Goal: Task Accomplishment & Management: Manage account settings

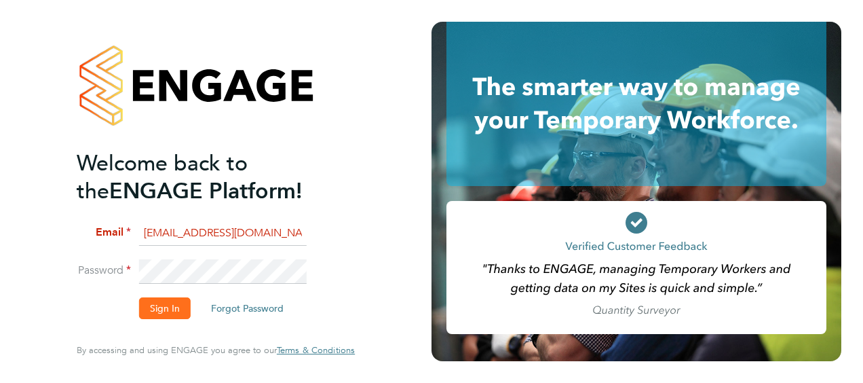
click at [165, 312] on button "Sign In" at bounding box center [165, 308] width 52 height 22
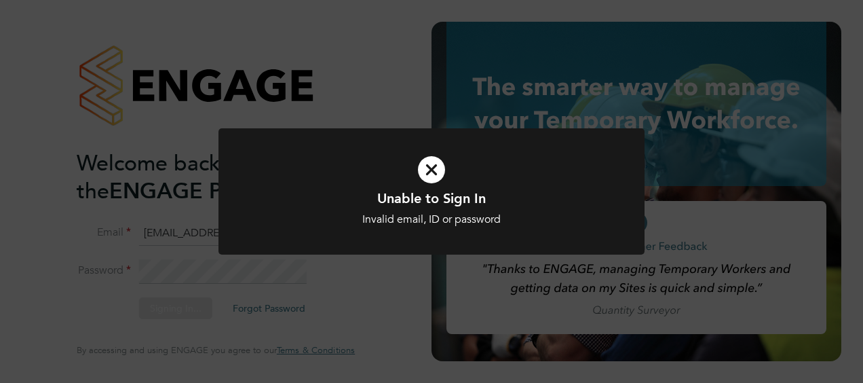
click at [423, 174] on icon at bounding box center [431, 169] width 353 height 53
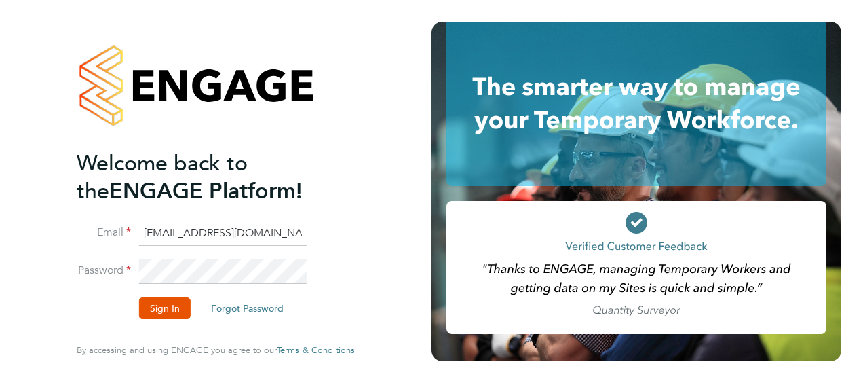
drag, startPoint x: 307, startPoint y: 235, endPoint x: 142, endPoint y: 239, distance: 164.2
click at [142, 239] on li "Email santiagocardozo22@gmail.com" at bounding box center [209, 240] width 265 height 38
click at [235, 235] on input "santiagocardozo22@gmail.com" at bounding box center [223, 233] width 168 height 24
drag, startPoint x: 292, startPoint y: 233, endPoint x: 159, endPoint y: 222, distance: 133.4
click at [159, 222] on input "santiagocardozo22@gmail.com" at bounding box center [223, 233] width 168 height 24
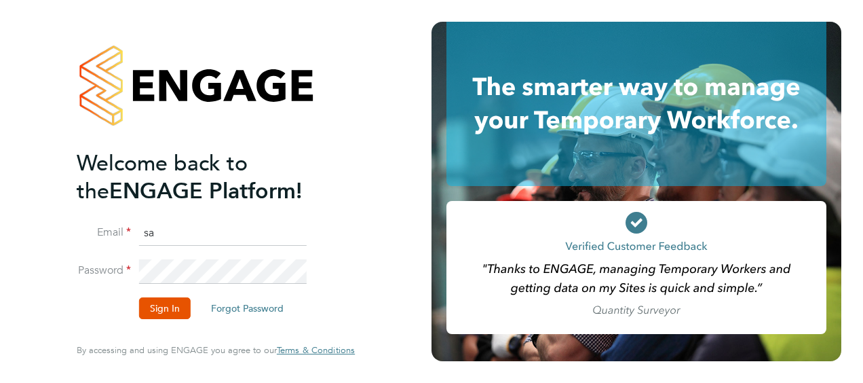
type input "s"
type input "matt@alexyoungrecruitment.com"
click at [157, 308] on button "Sign In" at bounding box center [165, 308] width 52 height 22
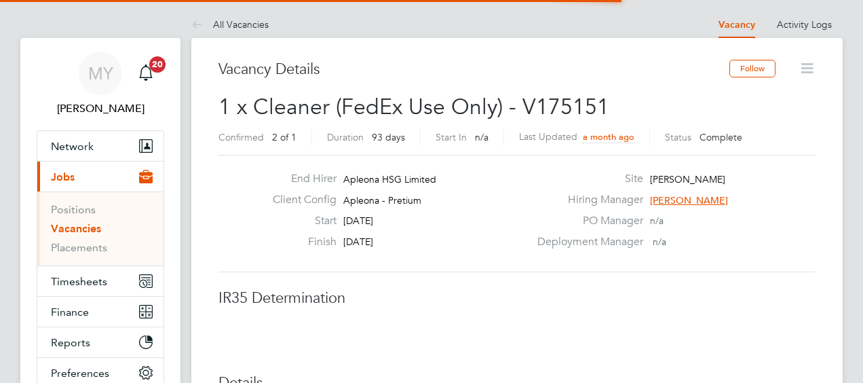
scroll to position [40, 95]
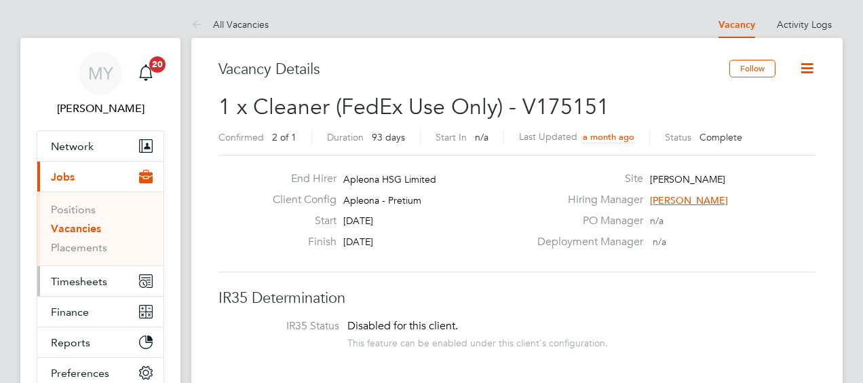
click at [77, 282] on span "Timesheets" at bounding box center [79, 281] width 56 height 13
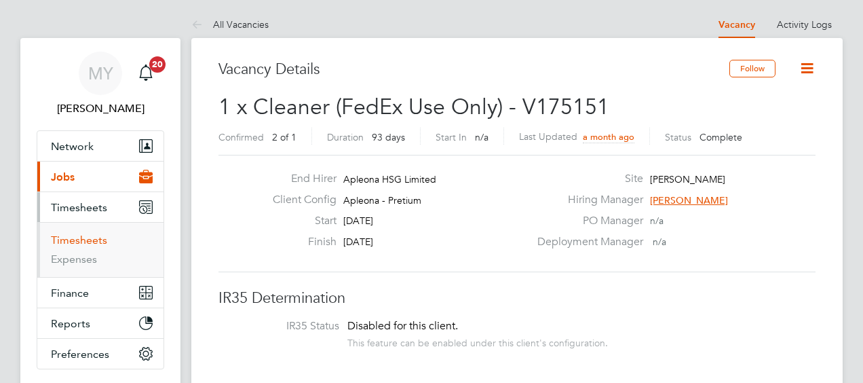
click at [90, 237] on link "Timesheets" at bounding box center [79, 239] width 56 height 13
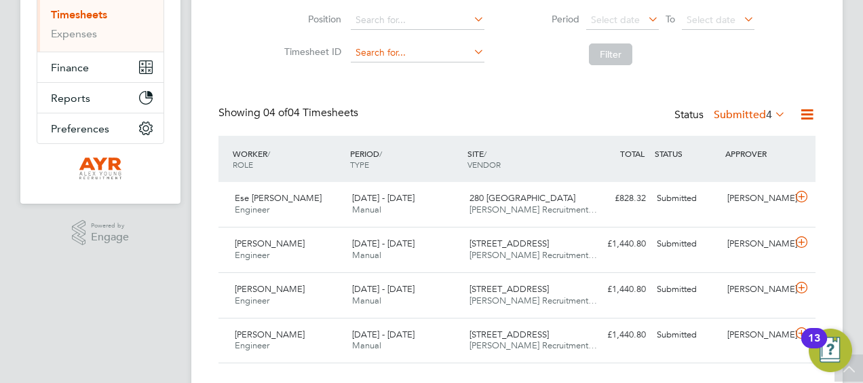
scroll to position [226, 0]
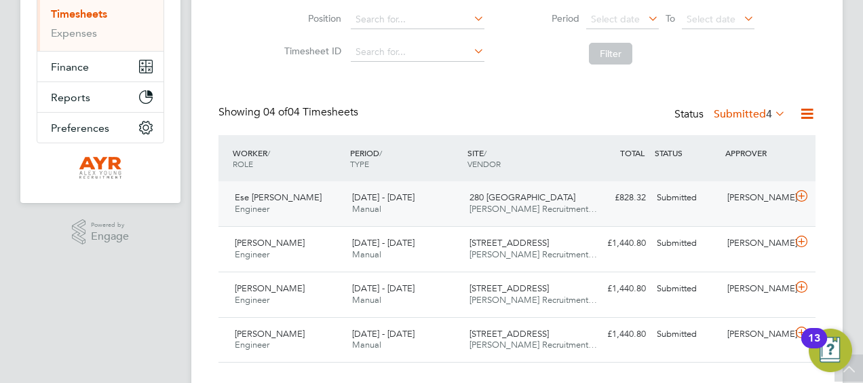
click at [393, 203] on div "16 - 22 Aug 2025 Manual" at bounding box center [405, 204] width 117 height 34
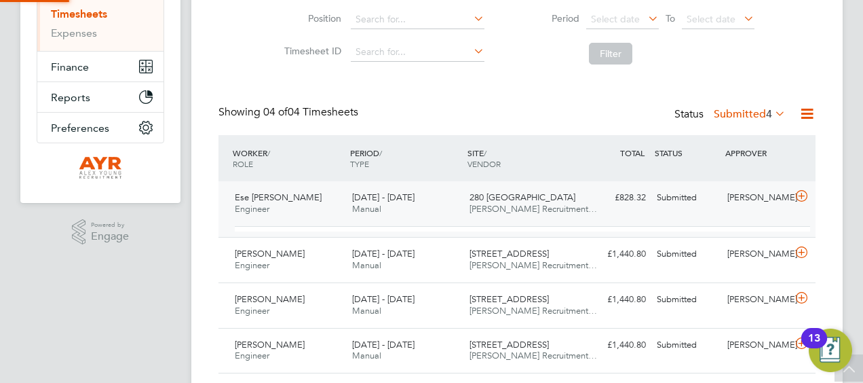
scroll to position [23, 132]
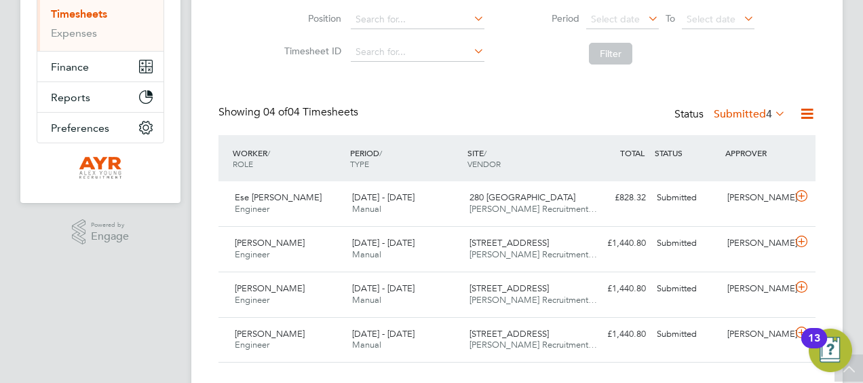
click at [808, 111] on icon at bounding box center [806, 113] width 17 height 17
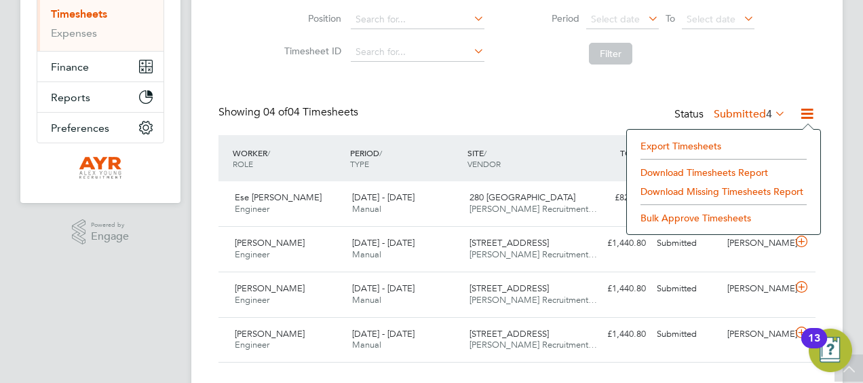
click at [760, 100] on div "Timesheets New Timesheet Timesheets I Follow All Timesheets Client Config Vendo…" at bounding box center [516, 98] width 597 height 528
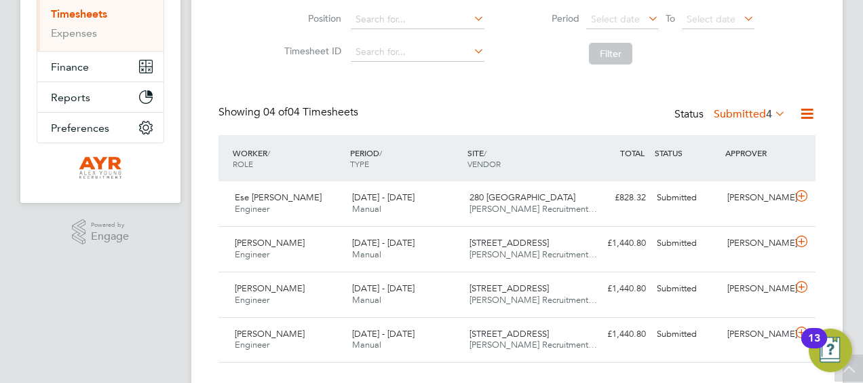
click at [739, 111] on label "Submitted 4" at bounding box center [749, 114] width 72 height 14
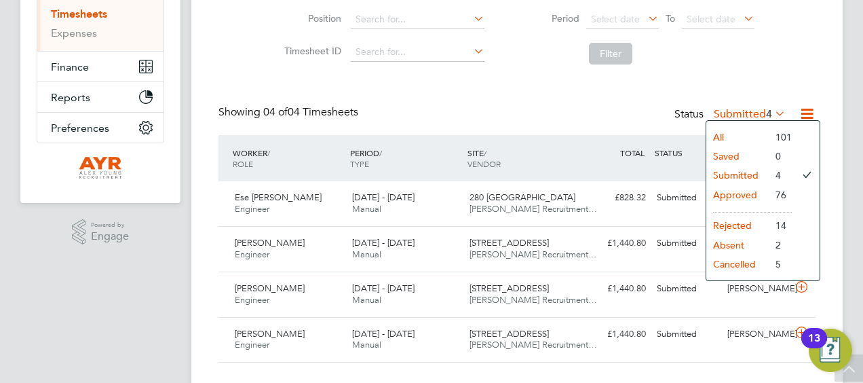
scroll to position [253, 0]
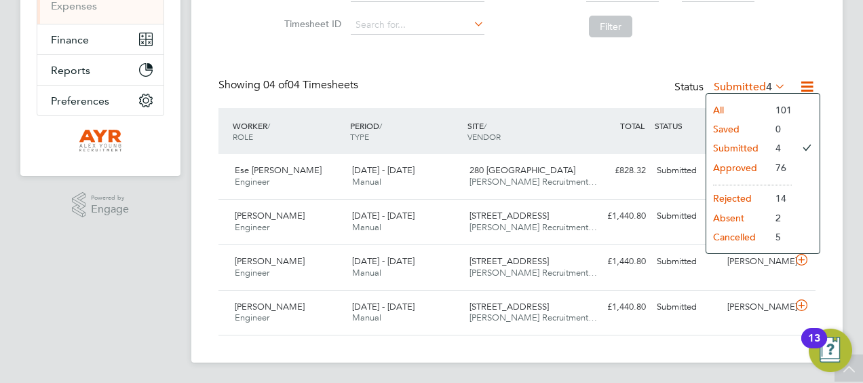
click at [722, 142] on li "Submitted" at bounding box center [737, 147] width 62 height 19
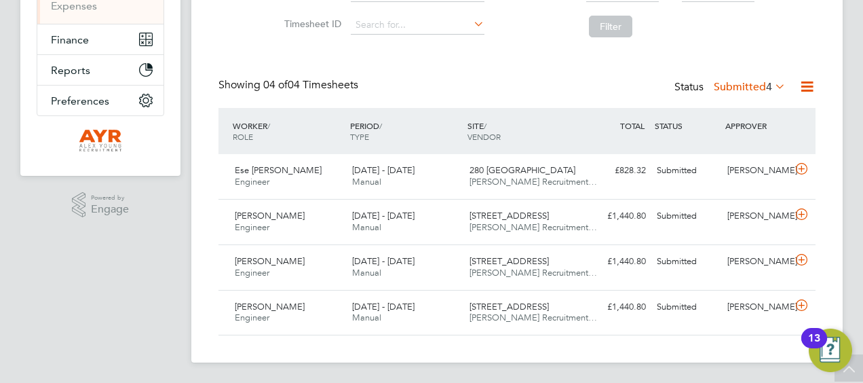
scroll to position [7, 7]
click at [366, 168] on span "[DATE] - [DATE]" at bounding box center [383, 170] width 62 height 12
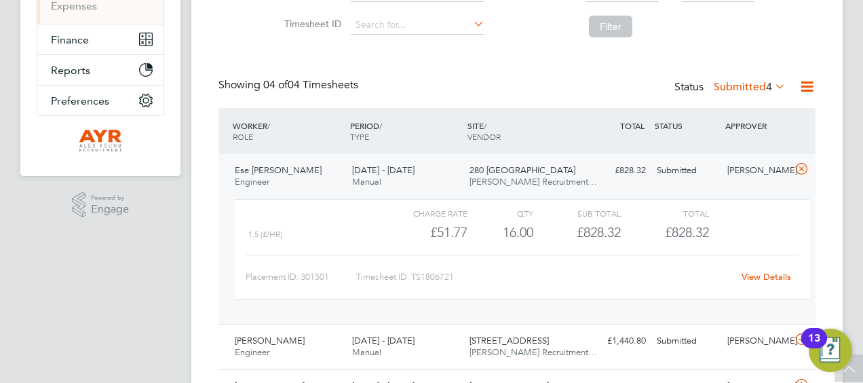
click at [773, 271] on link "View Details" at bounding box center [766, 277] width 50 height 12
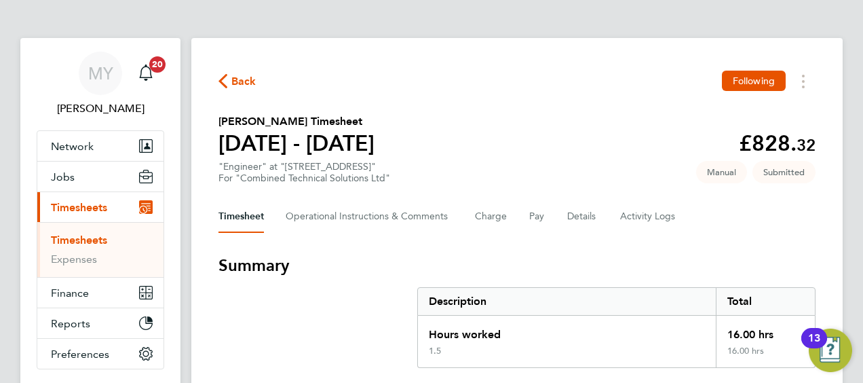
scroll to position [364, 0]
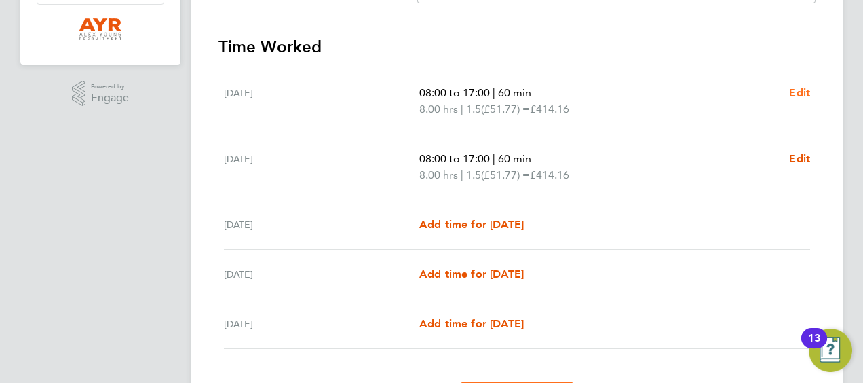
click at [798, 94] on span "Edit" at bounding box center [799, 92] width 21 height 13
select select "60"
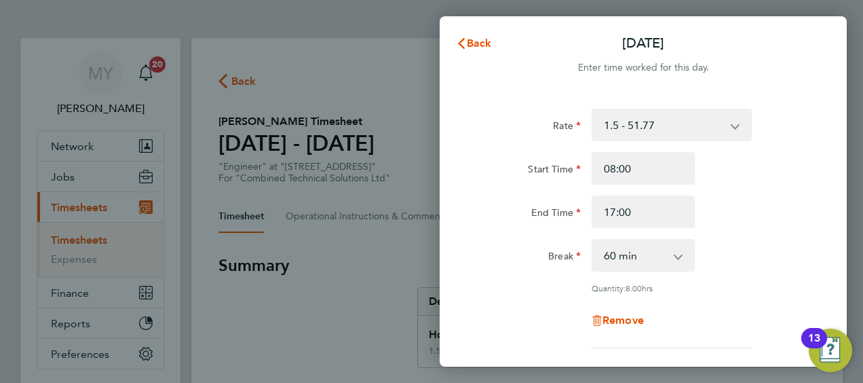
click at [737, 127] on app-icon-cross-button at bounding box center [742, 125] width 16 height 30
click at [732, 126] on select "1.5 - 51.77 Basic - 32.50 x2 - 69.03" at bounding box center [663, 125] width 141 height 30
click at [734, 126] on app-icon-cross-button at bounding box center [742, 125] width 16 height 30
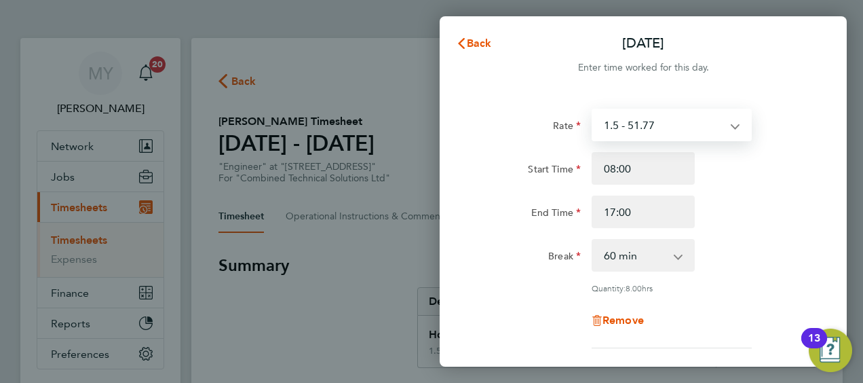
click at [732, 128] on select "1.5 - 51.77 Basic - 32.50 x2 - 69.03" at bounding box center [663, 125] width 141 height 30
select select "60"
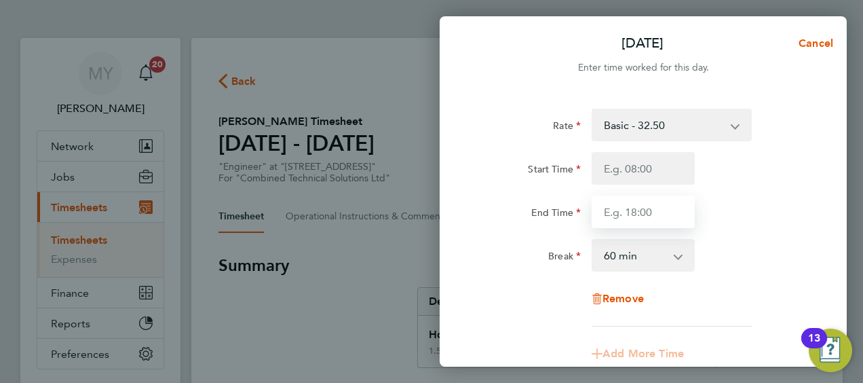
click at [664, 210] on input "End Time" at bounding box center [642, 211] width 103 height 33
type input "19:00"
click at [741, 252] on div "Break 0 min 15 min 30 min 45 min 60 min 75 min 90 min" at bounding box center [643, 255] width 342 height 33
click at [642, 218] on input "19:00" at bounding box center [642, 211] width 103 height 33
drag, startPoint x: 643, startPoint y: 208, endPoint x: 587, endPoint y: 205, distance: 56.3
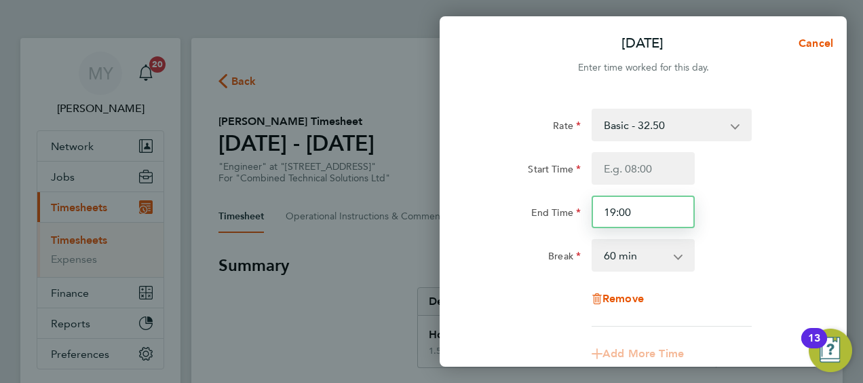
click at [587, 205] on div "19:00" at bounding box center [643, 211] width 114 height 33
type input "18:00"
click at [775, 221] on div "End Time 18:00" at bounding box center [643, 211] width 342 height 33
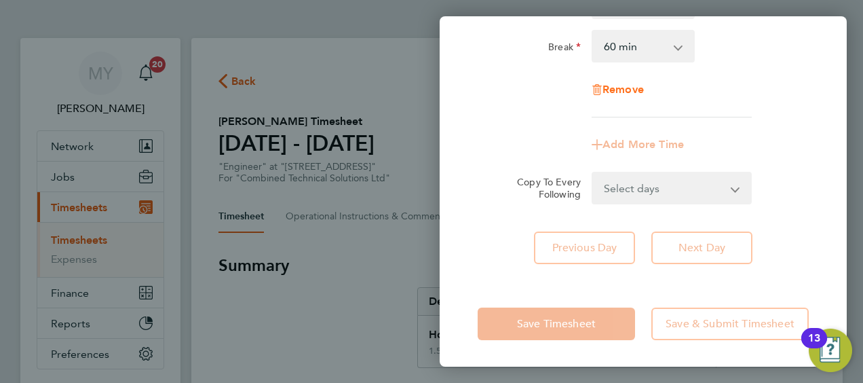
click at [639, 90] on span "Remove" at bounding box center [622, 89] width 41 height 13
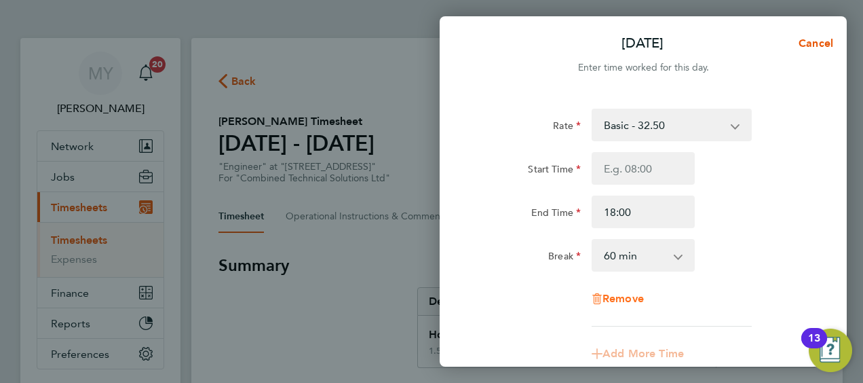
select select "null"
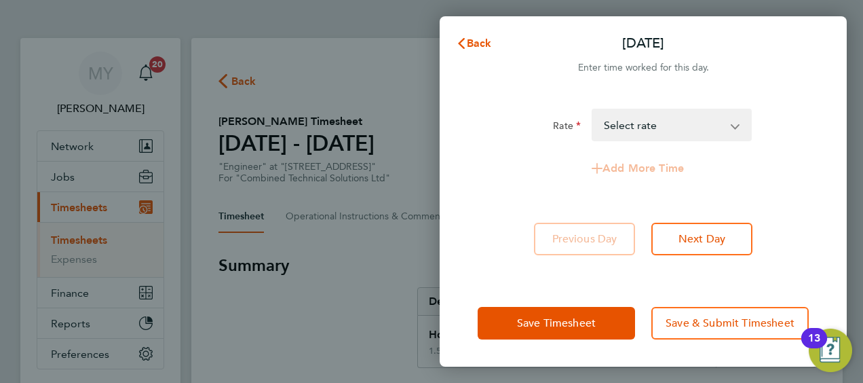
click at [743, 119] on app-icon-cross-button at bounding box center [742, 125] width 16 height 30
click at [741, 126] on app-icon-cross-button at bounding box center [742, 125] width 16 height 30
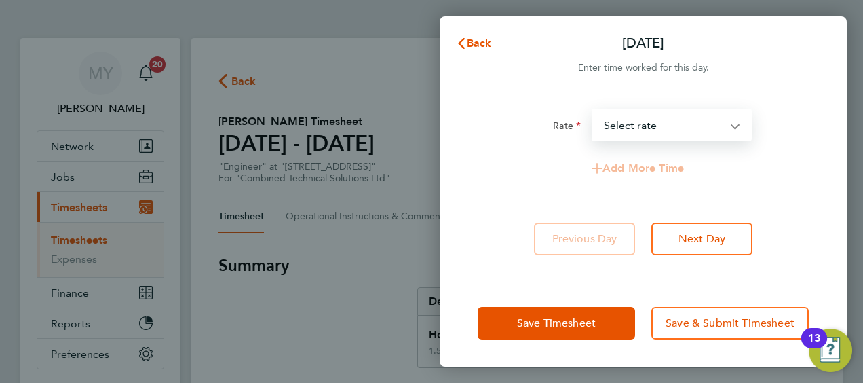
click at [728, 130] on select "1.5 - 51.77 Basic - 32.50 x2 - 69.03 Select rate" at bounding box center [663, 125] width 141 height 30
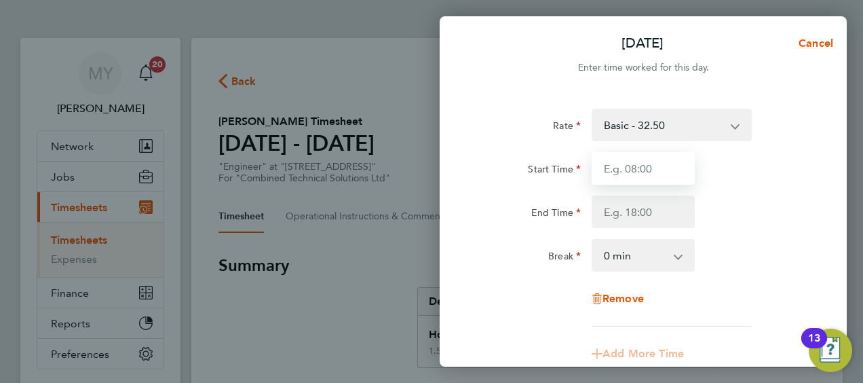
click at [661, 173] on input "Start Time" at bounding box center [642, 168] width 103 height 33
type input "08:00"
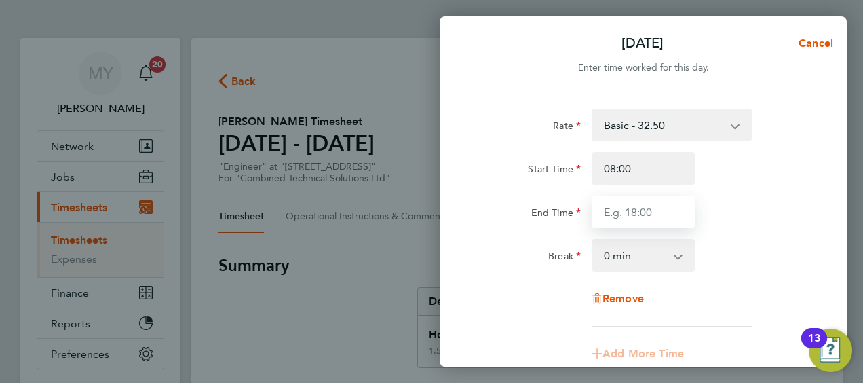
click at [650, 208] on input "End Time" at bounding box center [642, 211] width 103 height 33
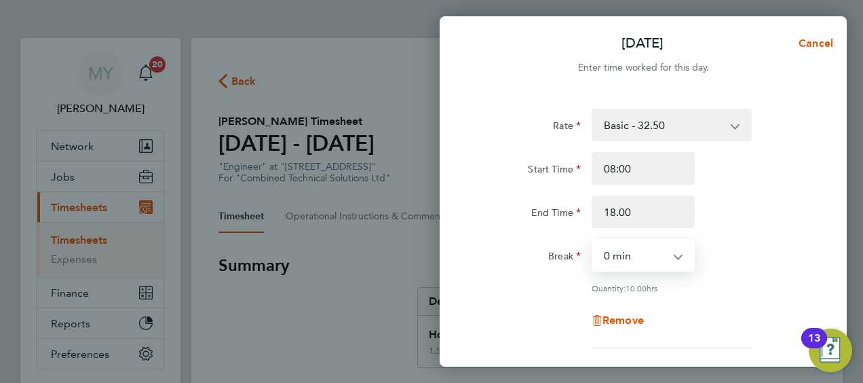
type input "18:00"
click at [676, 260] on select "0 min 15 min 30 min 45 min 60 min 75 min 90 min" at bounding box center [635, 255] width 84 height 30
select select "60"
click at [593, 240] on select "0 min 15 min 30 min 45 min 60 min 75 min 90 min" at bounding box center [635, 255] width 84 height 30
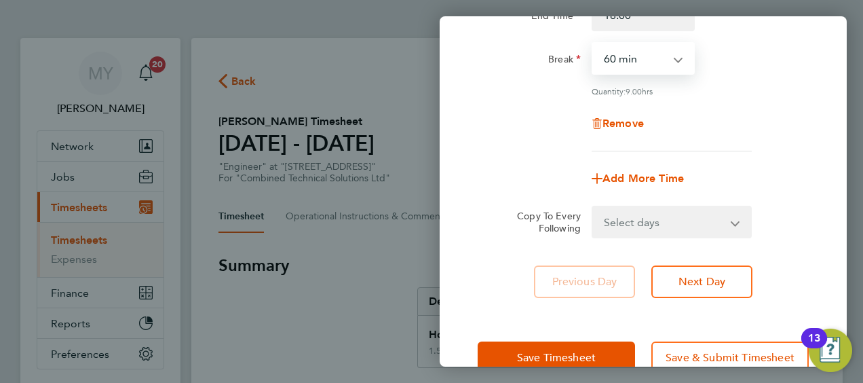
scroll to position [197, 0]
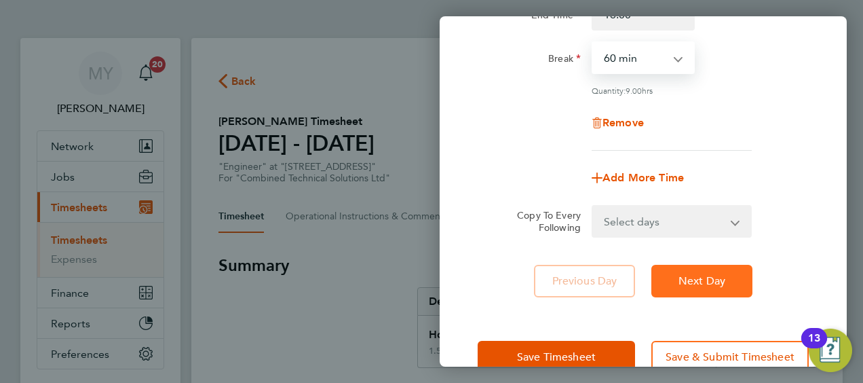
click at [700, 274] on span "Next Day" at bounding box center [701, 281] width 47 height 14
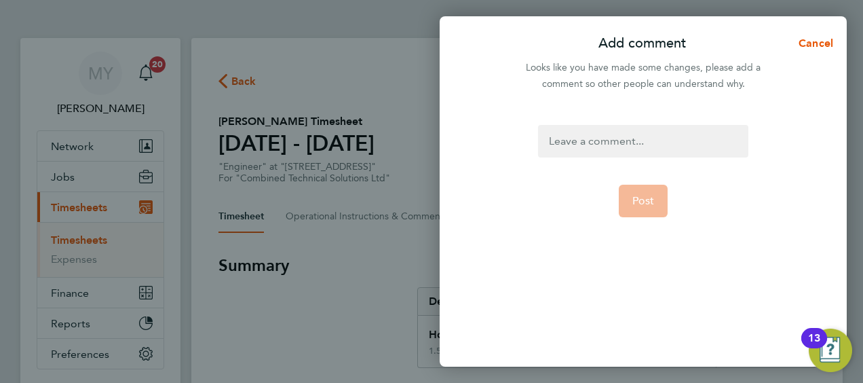
click at [644, 136] on div at bounding box center [643, 141] width 210 height 33
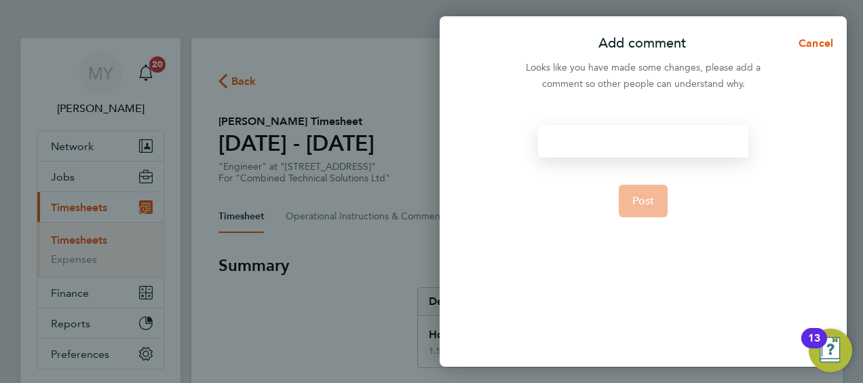
click at [653, 136] on div at bounding box center [643, 141] width 210 height 33
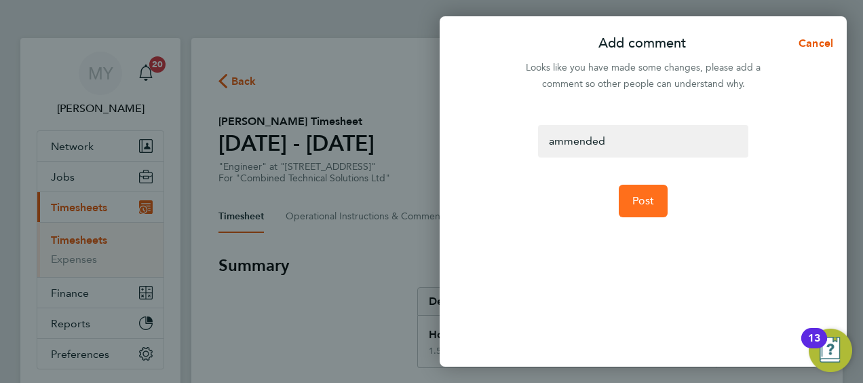
click at [644, 200] on span "Post" at bounding box center [643, 201] width 22 height 14
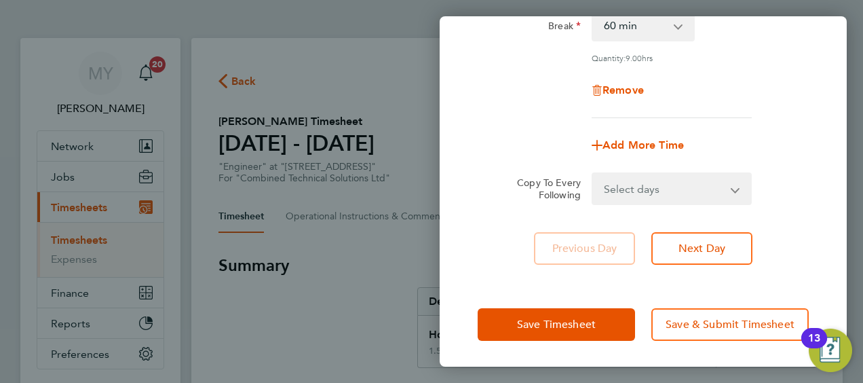
scroll to position [230, 0]
click at [706, 241] on span "Next Day" at bounding box center [701, 248] width 47 height 14
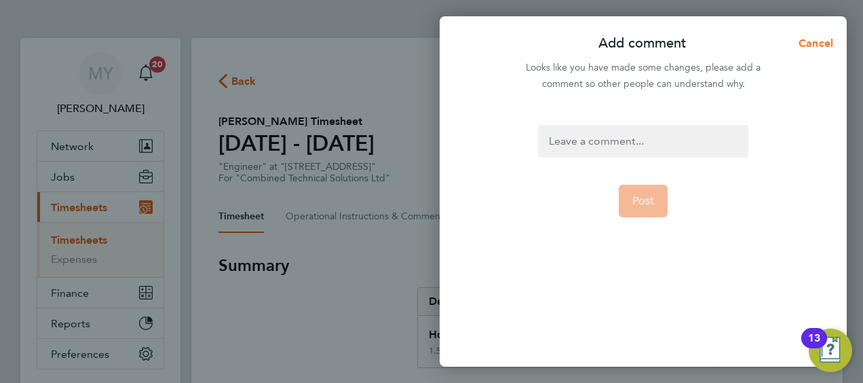
click at [815, 41] on span "Cancel" at bounding box center [813, 43] width 39 height 13
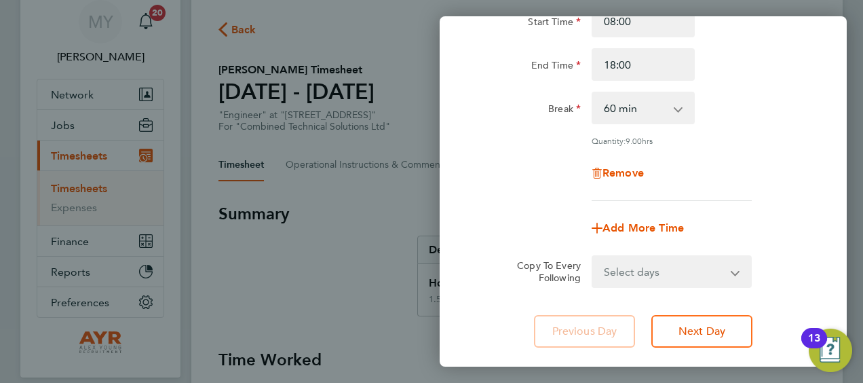
scroll to position [229, 0]
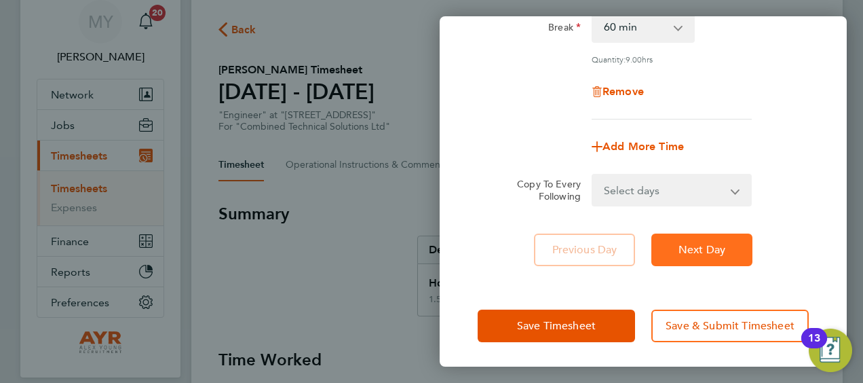
click at [703, 253] on span "Next Day" at bounding box center [701, 250] width 47 height 14
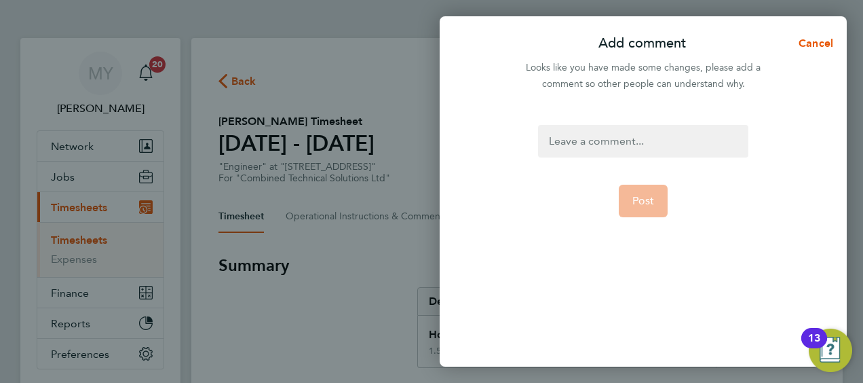
scroll to position [0, 0]
click at [657, 130] on div at bounding box center [643, 141] width 210 height 33
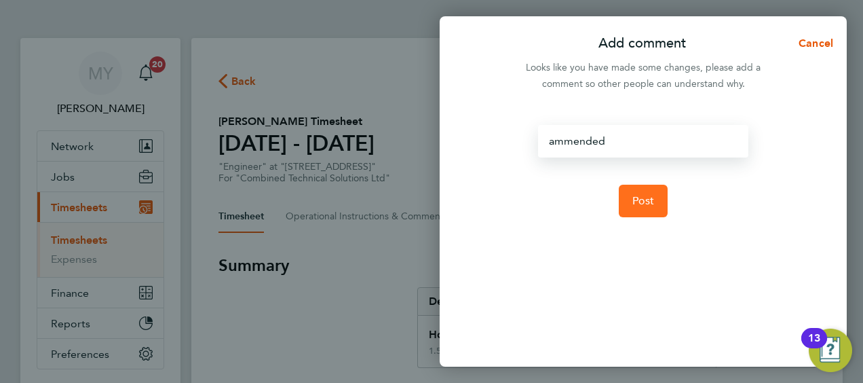
click at [644, 204] on span "Post" at bounding box center [643, 201] width 22 height 14
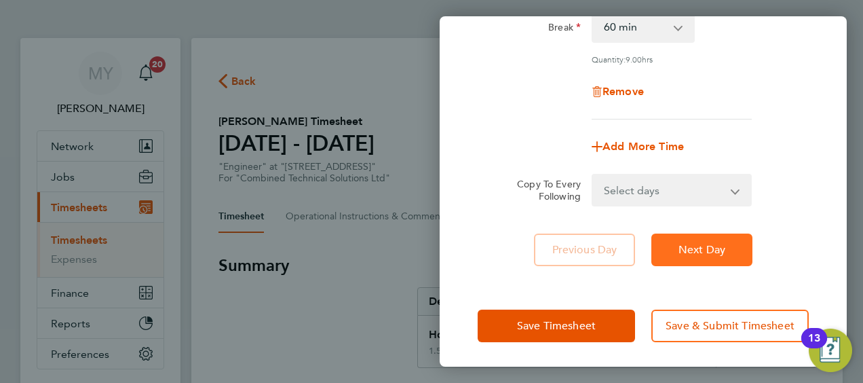
click at [694, 243] on span "Next Day" at bounding box center [701, 250] width 47 height 14
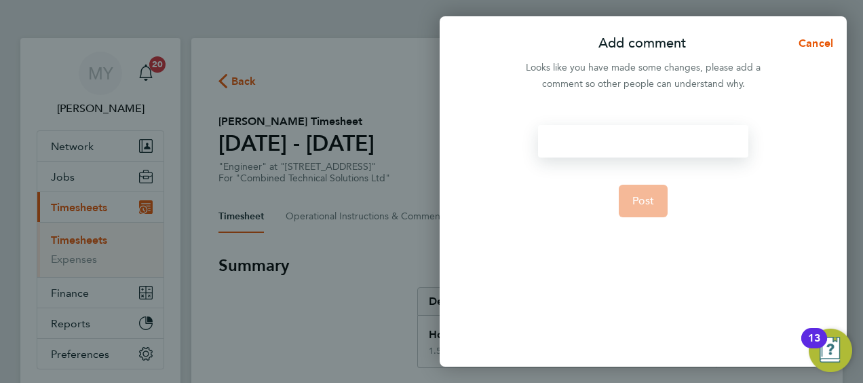
click at [647, 142] on div at bounding box center [643, 141] width 210 height 33
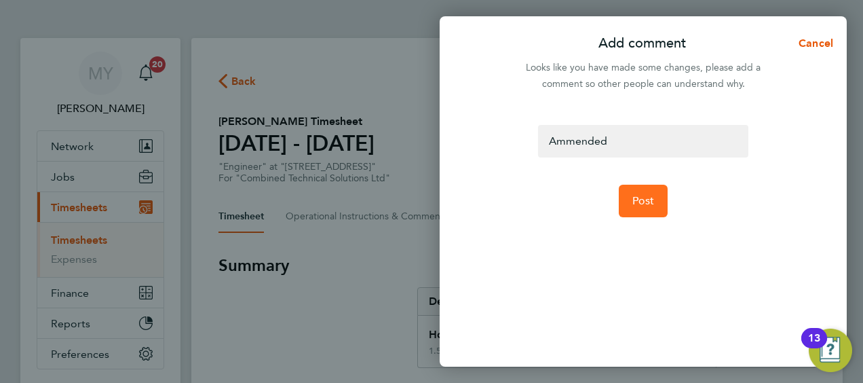
click at [646, 203] on span "Post" at bounding box center [643, 201] width 22 height 14
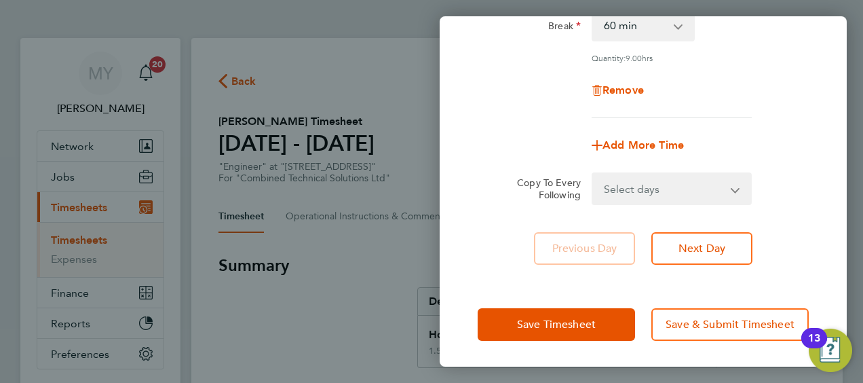
scroll to position [230, 0]
click at [690, 248] on span "Next Day" at bounding box center [701, 248] width 47 height 14
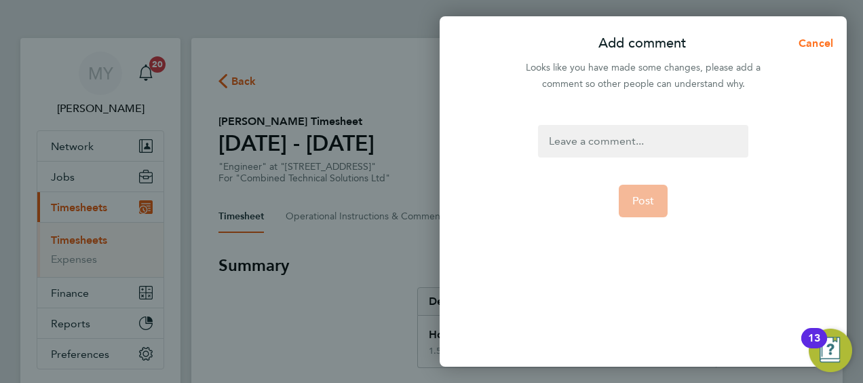
click at [815, 36] on button "Cancel" at bounding box center [812, 43] width 70 height 27
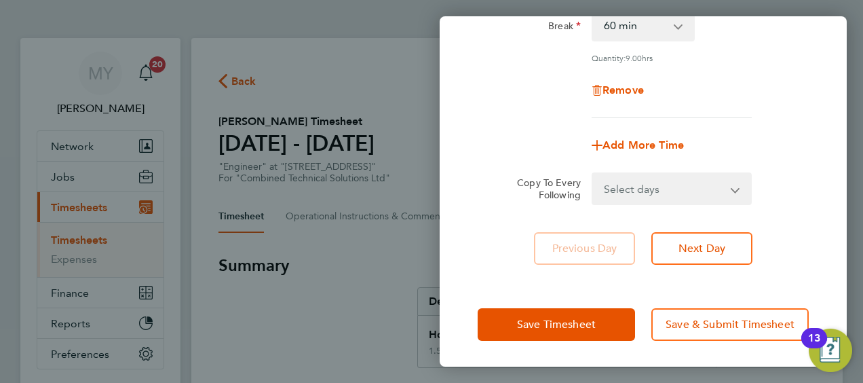
click at [730, 193] on select "Select days Day Weekday (Mon-Fri) [DATE] [DATE] [DATE] [DATE]" at bounding box center [664, 189] width 142 height 30
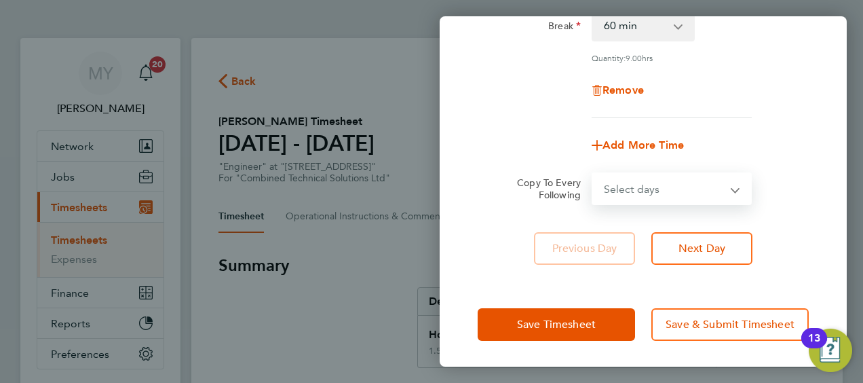
select select "DAY"
click at [593, 174] on select "Select days Day Weekday (Mon-Fri) [DATE] [DATE] [DATE] [DATE]" at bounding box center [664, 189] width 142 height 30
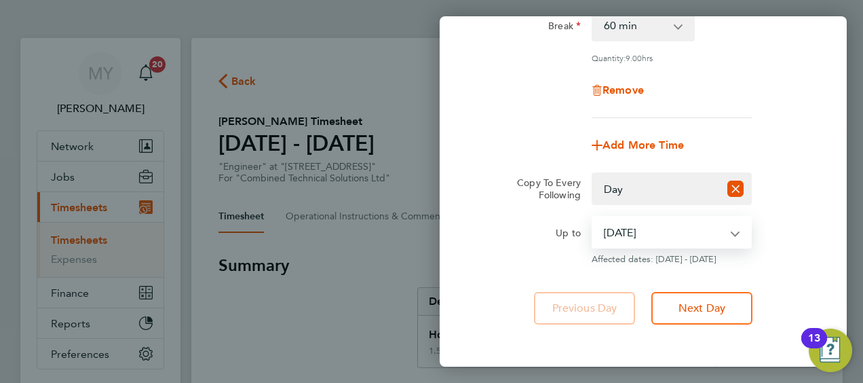
click at [726, 235] on select "[DATE] [DATE] [DATE] [DATE]" at bounding box center [663, 232] width 141 height 30
click at [593, 217] on select "[DATE] [DATE] [DATE] [DATE]" at bounding box center [663, 232] width 141 height 30
click at [730, 228] on select "[DATE] [DATE] [DATE] [DATE]" at bounding box center [663, 232] width 141 height 30
select select "[DATE]"
click at [593, 217] on select "[DATE] [DATE] [DATE] [DATE]" at bounding box center [663, 232] width 141 height 30
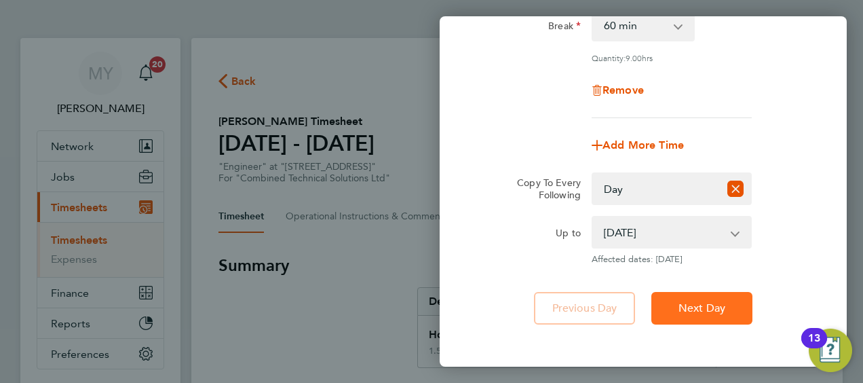
click at [684, 308] on span "Next Day" at bounding box center [701, 308] width 47 height 14
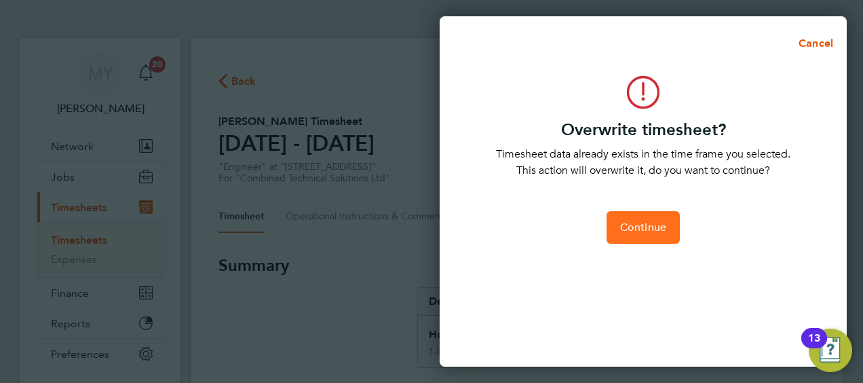
click at [647, 239] on button "Continue" at bounding box center [642, 227] width 73 height 33
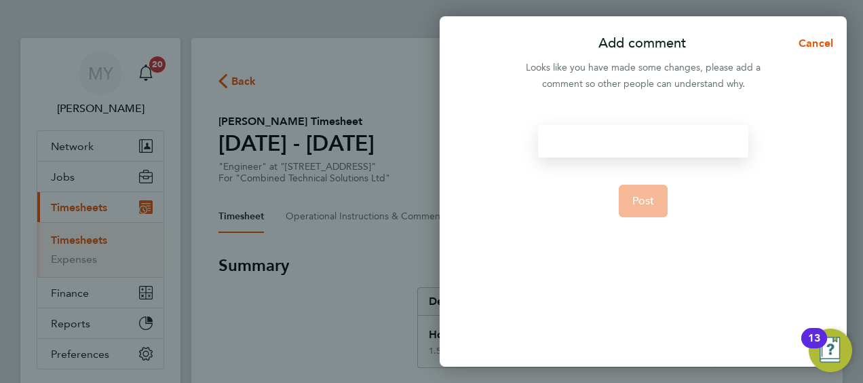
click at [650, 142] on div at bounding box center [643, 141] width 210 height 33
click at [653, 196] on span "Post" at bounding box center [643, 201] width 22 height 14
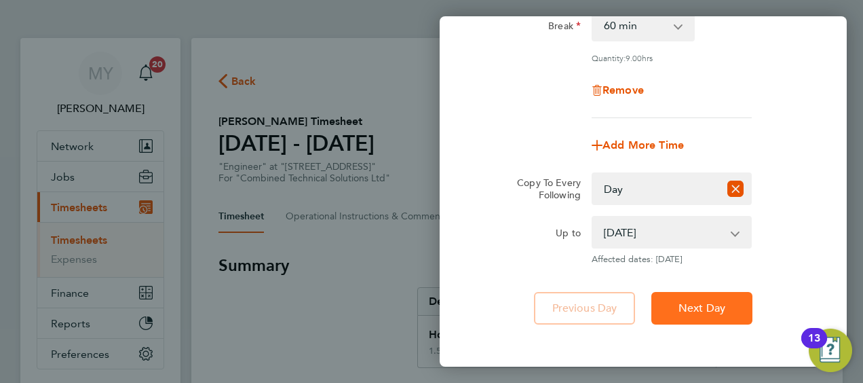
click at [690, 307] on span "Next Day" at bounding box center [701, 308] width 47 height 14
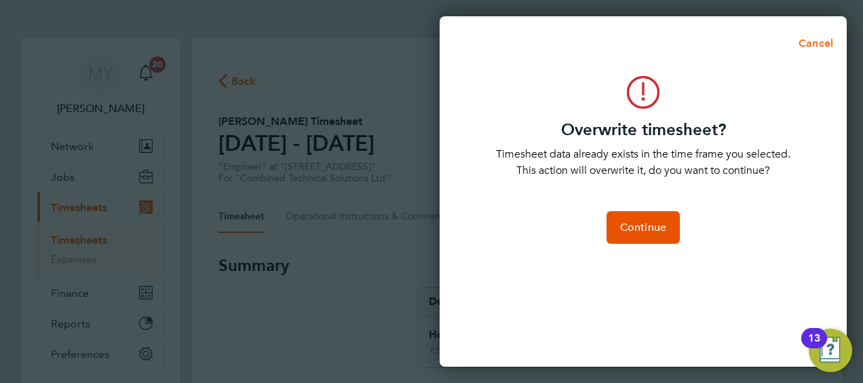
click at [827, 39] on span "Cancel" at bounding box center [813, 43] width 39 height 13
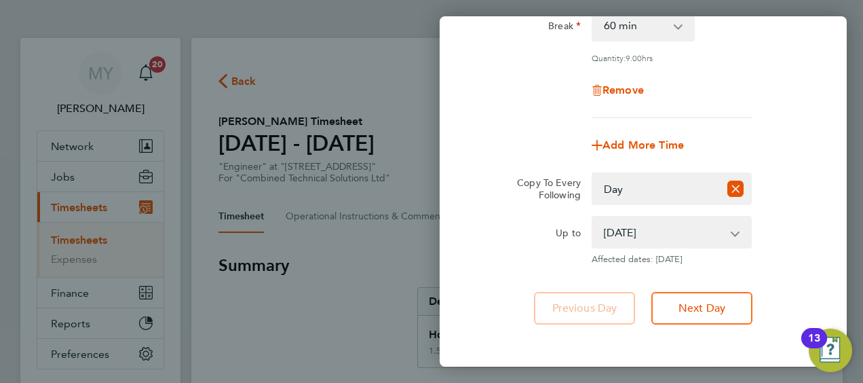
scroll to position [0, 0]
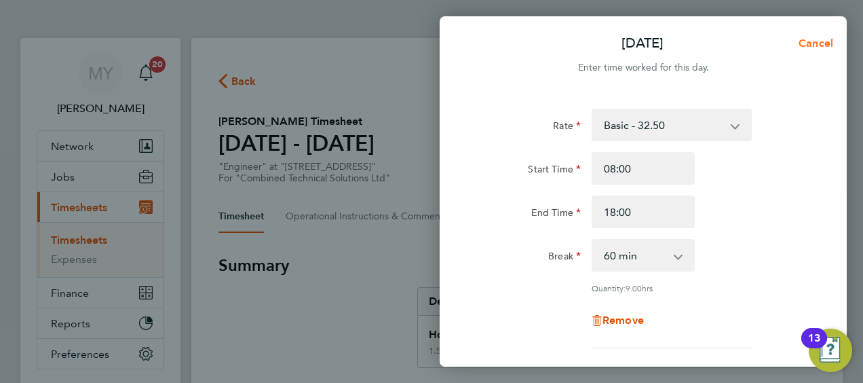
click at [817, 47] on span "Cancel" at bounding box center [813, 43] width 39 height 13
select select "0: null"
select select "60"
click at [484, 41] on span "Back" at bounding box center [479, 43] width 25 height 13
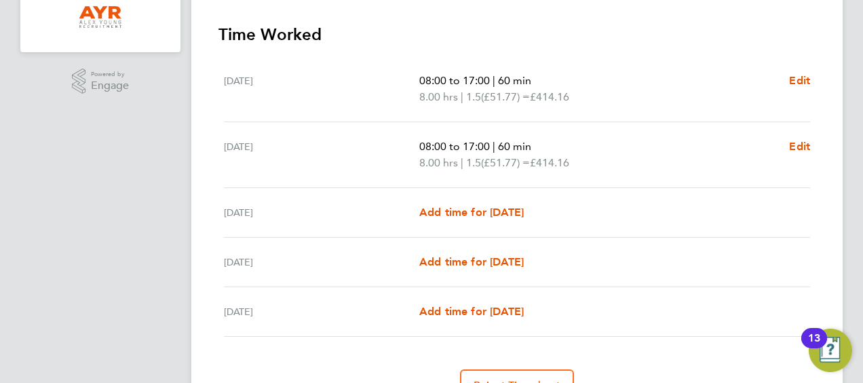
scroll to position [376, 0]
click at [801, 82] on span "Edit" at bounding box center [799, 81] width 21 height 13
select select "60"
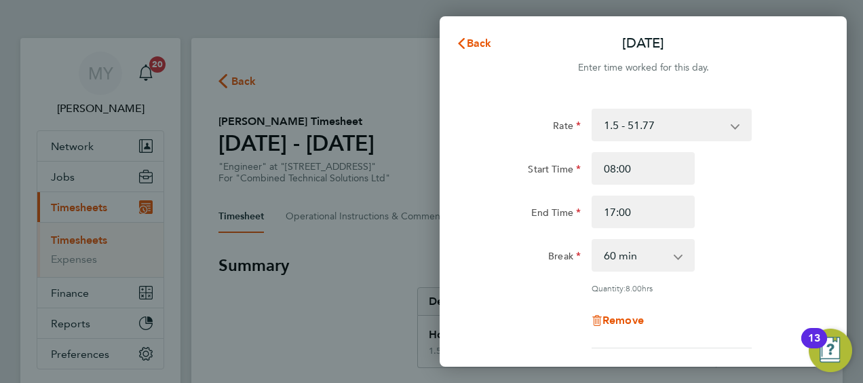
click at [740, 123] on app-icon-cross-button at bounding box center [742, 125] width 16 height 30
click at [735, 125] on app-icon-cross-button at bounding box center [742, 125] width 16 height 30
click at [680, 123] on select "1.5 - 51.77 Basic - 32.50 x2 - 69.03" at bounding box center [663, 125] width 141 height 30
select select "60"
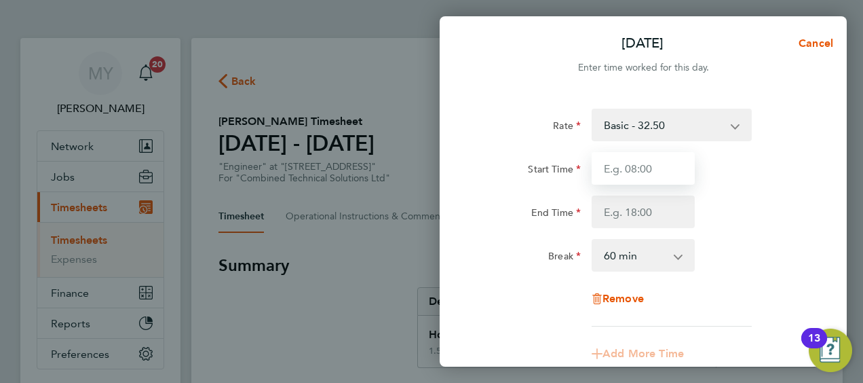
drag, startPoint x: 671, startPoint y: 140, endPoint x: 661, endPoint y: 168, distance: 30.0
click at [661, 168] on input "Start Time" at bounding box center [642, 168] width 103 height 33
type input "08:00"
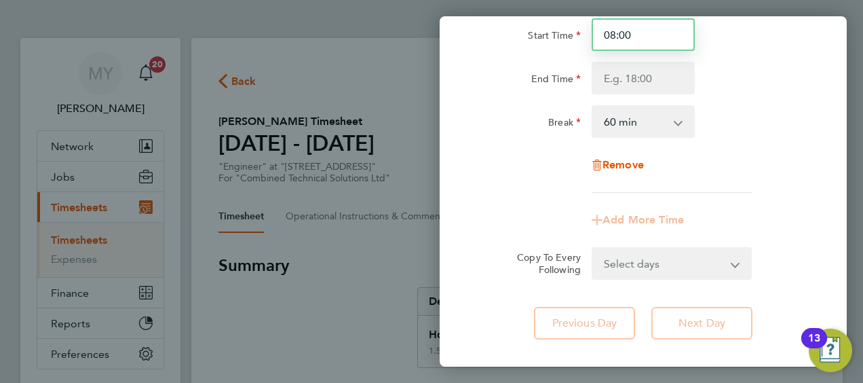
scroll to position [134, 0]
click at [735, 263] on select "Select days Day Weekday (Mon-Fri) [DATE] [DATE] [DATE] [DATE]" at bounding box center [664, 263] width 142 height 30
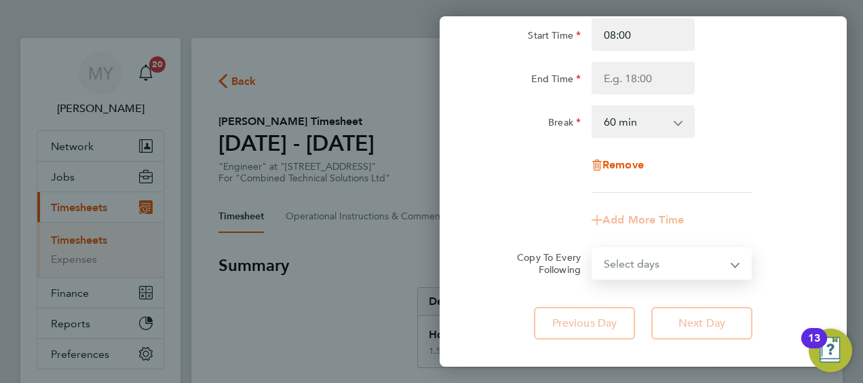
select select "DAY"
click at [593, 248] on select "Select days Day Weekday (Mon-Fri) [DATE] [DATE] [DATE] [DATE]" at bounding box center [664, 263] width 142 height 30
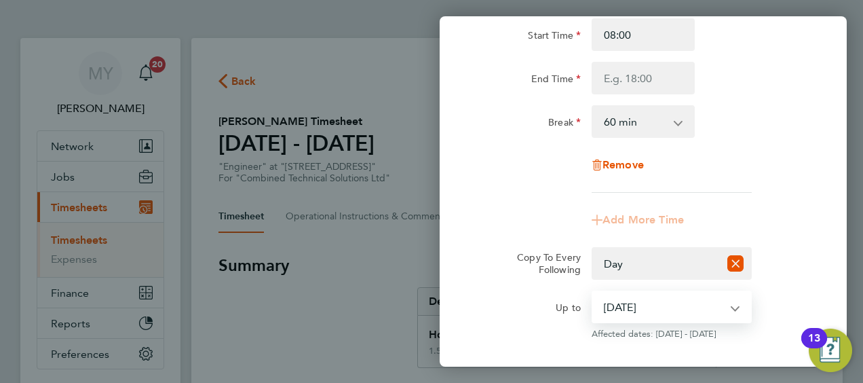
click at [732, 304] on select "[DATE] [DATE] [DATE] [DATE]" at bounding box center [663, 307] width 141 height 30
click at [593, 292] on select "[DATE] [DATE] [DATE] [DATE]" at bounding box center [663, 307] width 141 height 30
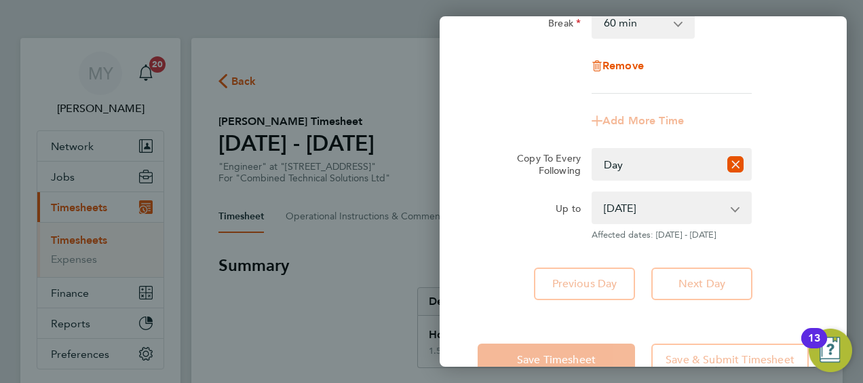
click at [774, 114] on div "Add More Time" at bounding box center [643, 120] width 342 height 33
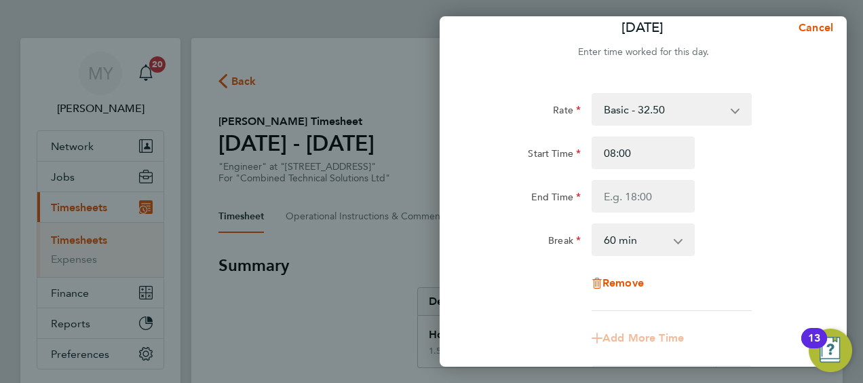
scroll to position [22, 0]
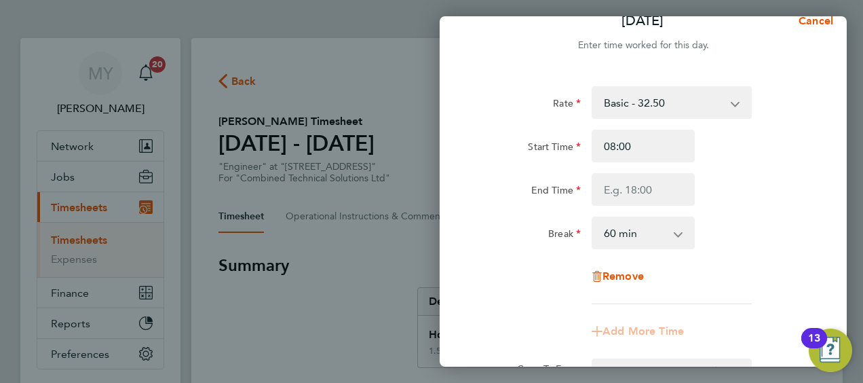
drag, startPoint x: 616, startPoint y: 289, endPoint x: 602, endPoint y: 297, distance: 15.8
click at [602, 297] on div "Rate Basic - 32.50 1.5 - 51.77 x2 - 69.03 Start Time 08:00 End Time Break 0 min…" at bounding box center [642, 195] width 331 height 218
click at [539, 298] on div "Rate Basic - 32.50 1.5 - 51.77 x2 - 69.03 Start Time 08:00 End Time Break 0 min…" at bounding box center [642, 195] width 331 height 218
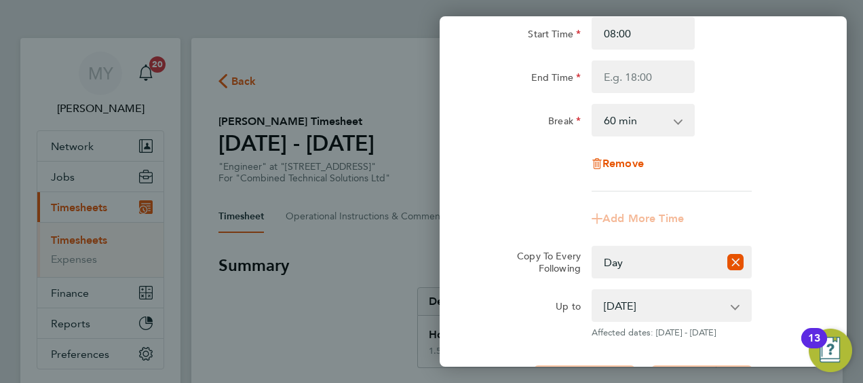
scroll to position [136, 0]
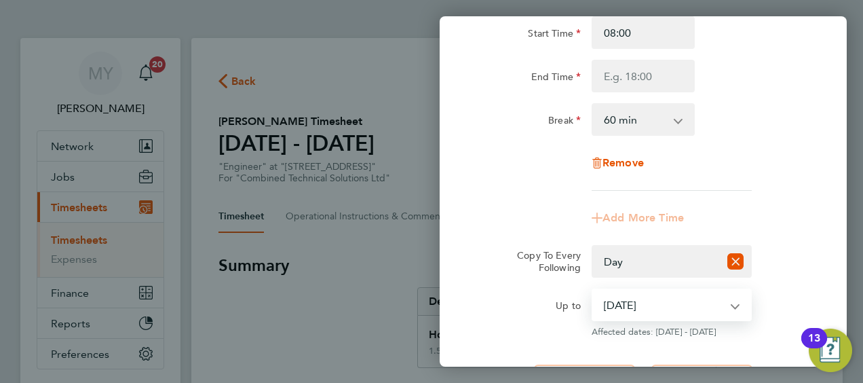
drag, startPoint x: 630, startPoint y: 292, endPoint x: 638, endPoint y: 295, distance: 8.8
click at [630, 292] on select "[DATE] [DATE] [DATE] [DATE]" at bounding box center [663, 305] width 141 height 30
select select "[DATE]"
click at [593, 290] on select "[DATE] [DATE] [DATE] [DATE]" at bounding box center [663, 305] width 141 height 30
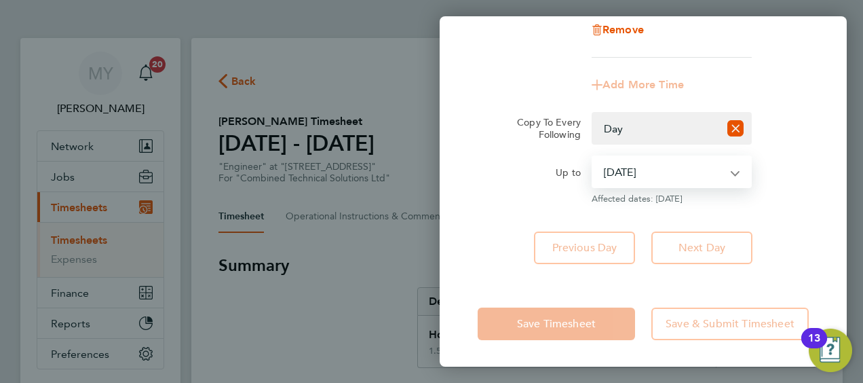
scroll to position [269, 0]
click at [719, 167] on select "[DATE] [DATE] [DATE] [DATE]" at bounding box center [663, 172] width 141 height 30
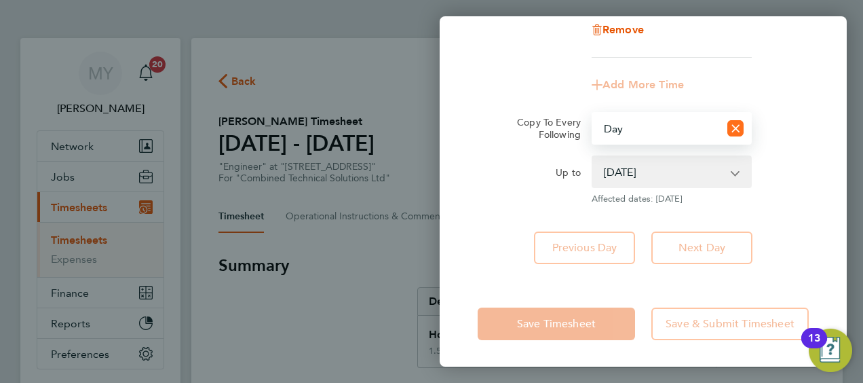
click at [737, 123] on icon "Reset selection" at bounding box center [735, 128] width 16 height 16
select select "0: null"
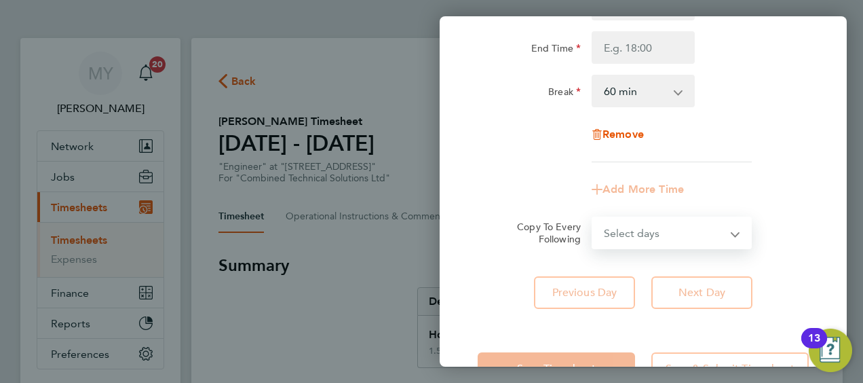
scroll to position [163, 0]
